Goal: Transaction & Acquisition: Purchase product/service

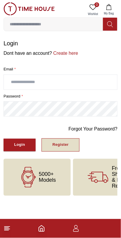
click at [61, 145] on div "Register" at bounding box center [60, 145] width 16 height 7
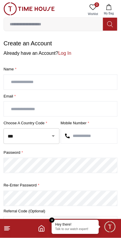
click at [77, 80] on input "text" at bounding box center [60, 82] width 113 height 15
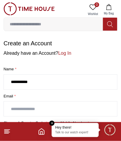
type input "**********"
click at [88, 109] on input "text" at bounding box center [60, 109] width 113 height 15
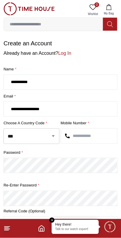
click at [51, 138] on icon "Open" at bounding box center [53, 136] width 7 height 7
type input "**********"
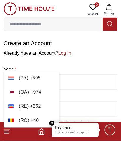
scroll to position [2607, 0]
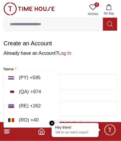
click at [34, 86] on li "( QA ) + 974" at bounding box center [32, 92] width 56 height 14
type input "***"
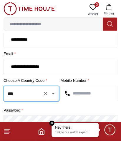
scroll to position [40, 0]
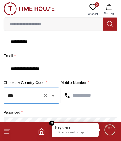
click at [91, 93] on input "text" at bounding box center [89, 95] width 56 height 15
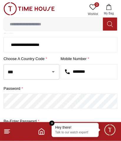
scroll to position [67, 0]
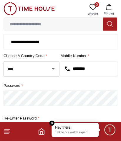
type input "********"
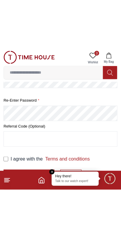
scroll to position [96, 0]
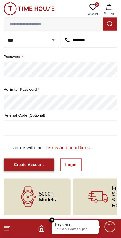
click at [44, 165] on button "Create Account" at bounding box center [29, 165] width 51 height 13
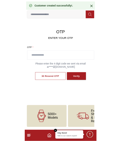
scroll to position [19, 0]
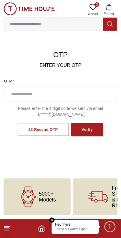
click at [68, 95] on input "text" at bounding box center [60, 94] width 112 height 15
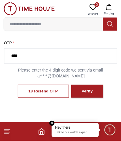
scroll to position [59, 0]
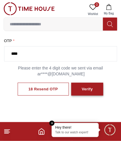
type input "****"
click at [91, 89] on div "Verify" at bounding box center [87, 89] width 11 height 7
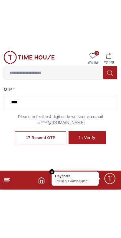
scroll to position [19, 0]
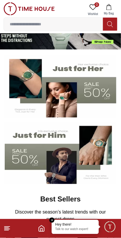
scroll to position [26, 0]
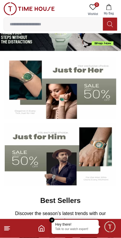
click at [53, 220] on em "Close tooltip" at bounding box center [51, 220] width 5 height 5
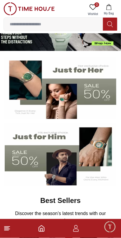
click at [10, 231] on icon at bounding box center [7, 228] width 7 height 7
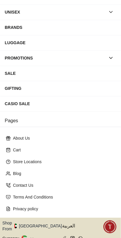
scroll to position [78, 0]
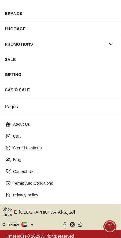
click at [65, 212] on icon "button" at bounding box center [65, 212] width 1 height 1
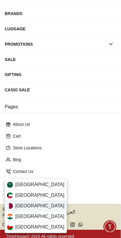
click at [48, 208] on div "[GEOGRAPHIC_DATA]" at bounding box center [36, 206] width 62 height 11
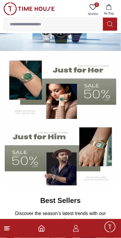
click at [42, 227] on icon "Home" at bounding box center [41, 228] width 7 height 7
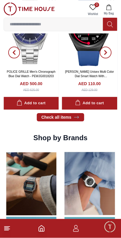
scroll to position [447, 0]
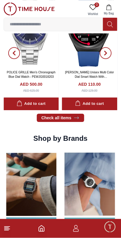
click at [43, 228] on icon "Home" at bounding box center [41, 228] width 7 height 7
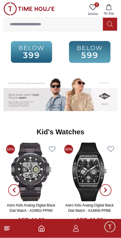
scroll to position [902, 0]
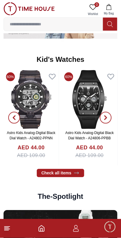
click at [6, 230] on line at bounding box center [6, 230] width 4 height 0
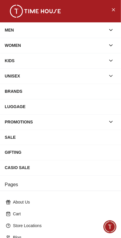
scroll to position [78, 0]
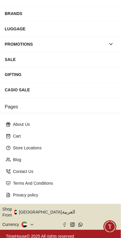
click at [39, 208] on button "Shop From [GEOGRAPHIC_DATA]" at bounding box center [34, 212] width 64 height 12
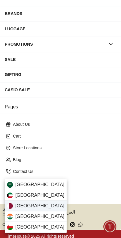
click at [15, 206] on div "[GEOGRAPHIC_DATA]" at bounding box center [36, 206] width 62 height 11
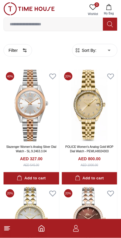
click at [108, 10] on icon "button" at bounding box center [108, 7] width 5 height 6
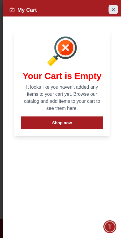
click at [114, 14] on button "Close Account" at bounding box center [113, 9] width 9 height 9
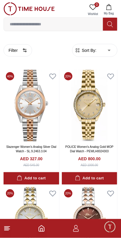
click at [74, 229] on icon "button" at bounding box center [75, 228] width 7 height 7
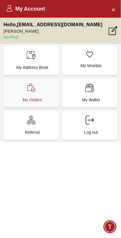
click at [22, 99] on p "My Orders" at bounding box center [32, 100] width 48 height 6
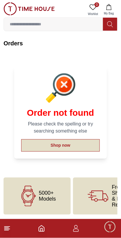
click at [41, 148] on button "Shop now" at bounding box center [60, 145] width 79 height 12
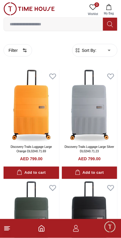
click at [12, 9] on img at bounding box center [29, 8] width 51 height 13
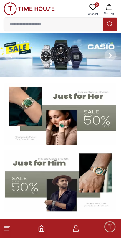
scroll to position [0, 0]
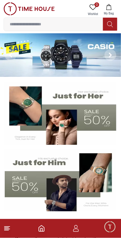
click at [8, 229] on line at bounding box center [6, 229] width 5 height 0
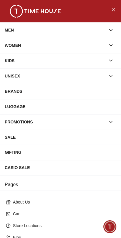
scroll to position [78, 0]
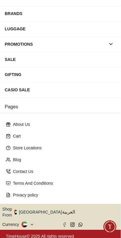
click at [40, 209] on button "Shop From [GEOGRAPHIC_DATA]" at bounding box center [34, 212] width 64 height 12
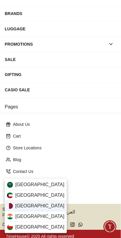
click at [15, 207] on span "[GEOGRAPHIC_DATA]" at bounding box center [39, 206] width 49 height 7
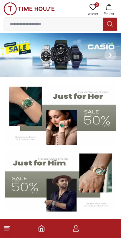
click at [111, 9] on icon "button" at bounding box center [108, 7] width 5 height 6
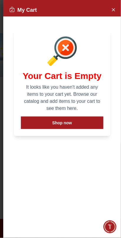
click at [12, 9] on icon at bounding box center [12, 9] width 6 height 6
click at [116, 11] on icon "Close Account" at bounding box center [113, 9] width 5 height 7
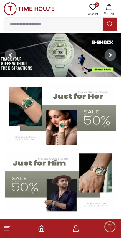
click at [41, 231] on polyline "Home" at bounding box center [42, 230] width 2 height 3
click at [9, 228] on icon at bounding box center [7, 228] width 7 height 7
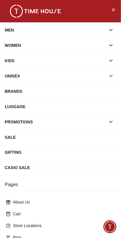
scroll to position [78, 0]
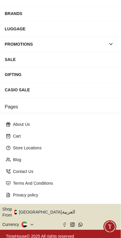
click at [40, 210] on button "Shop From [GEOGRAPHIC_DATA]" at bounding box center [34, 212] width 64 height 12
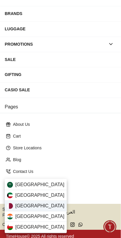
click at [16, 204] on span "[GEOGRAPHIC_DATA]" at bounding box center [39, 206] width 49 height 7
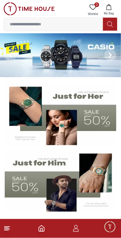
click at [22, 25] on input at bounding box center [53, 24] width 99 height 12
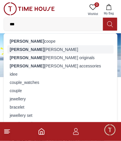
type input "***"
click at [20, 49] on div "[PERSON_NAME]" at bounding box center [60, 49] width 106 height 8
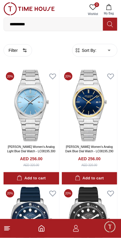
click at [37, 26] on input "**********" at bounding box center [53, 24] width 99 height 12
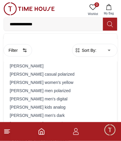
type input "**********"
click at [110, 28] on button at bounding box center [110, 24] width 14 height 13
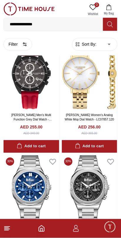
scroll to position [150, 0]
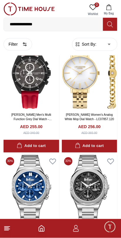
click at [7, 227] on line at bounding box center [6, 227] width 5 height 0
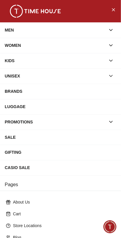
scroll to position [78, 0]
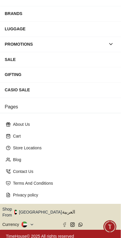
click at [32, 211] on button "Shop From [GEOGRAPHIC_DATA]" at bounding box center [34, 212] width 64 height 12
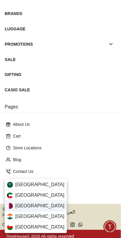
click at [19, 206] on span "[GEOGRAPHIC_DATA]" at bounding box center [39, 206] width 49 height 7
